Goal: Book appointment/travel/reservation

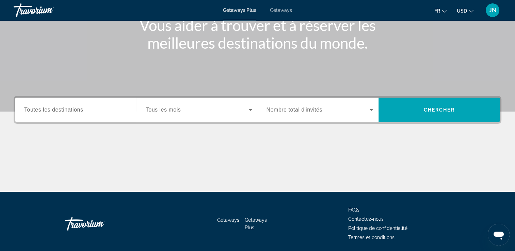
scroll to position [95, 0]
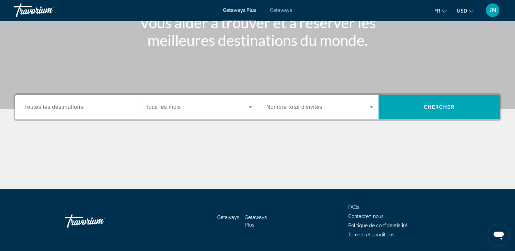
click at [80, 109] on span "Toutes les destinations" at bounding box center [53, 107] width 59 height 6
click at [80, 109] on input "Destination Toutes les destinations" at bounding box center [77, 107] width 107 height 8
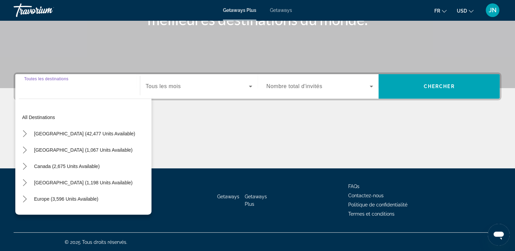
scroll to position [116, 0]
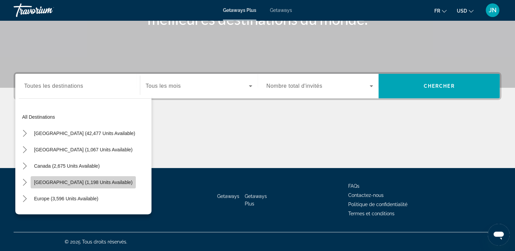
click at [95, 180] on span "[GEOGRAPHIC_DATA] (1,198 units available)" at bounding box center [83, 182] width 98 height 5
type input "**********"
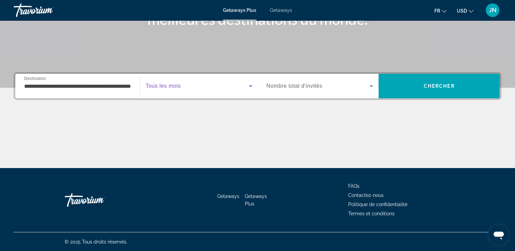
click at [233, 86] on span "Search widget" at bounding box center [197, 86] width 103 height 8
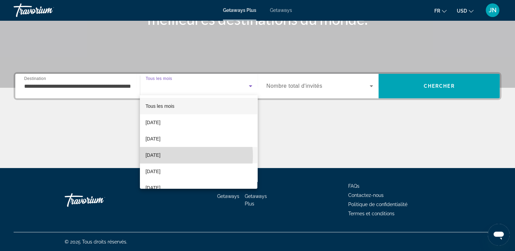
click at [160, 156] on span "[DATE]" at bounding box center [152, 155] width 15 height 8
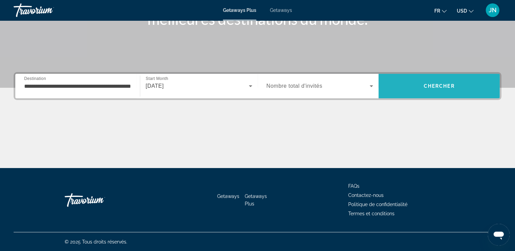
click at [421, 88] on span "Search" at bounding box center [439, 86] width 121 height 16
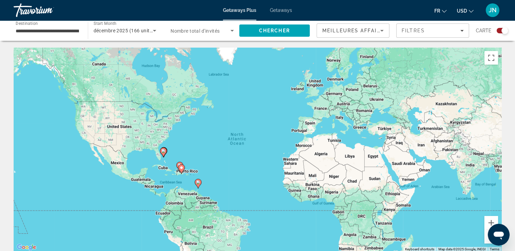
click at [200, 185] on icon "Main content" at bounding box center [198, 183] width 6 height 9
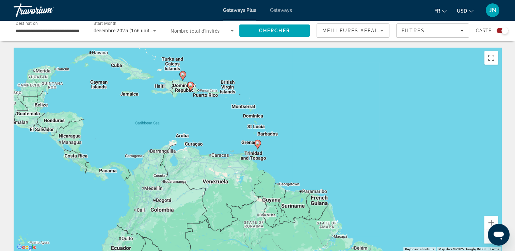
click at [184, 78] on gmp-advanced-marker "Main content" at bounding box center [182, 76] width 7 height 10
type input "**********"
